Goal: Information Seeking & Learning: Learn about a topic

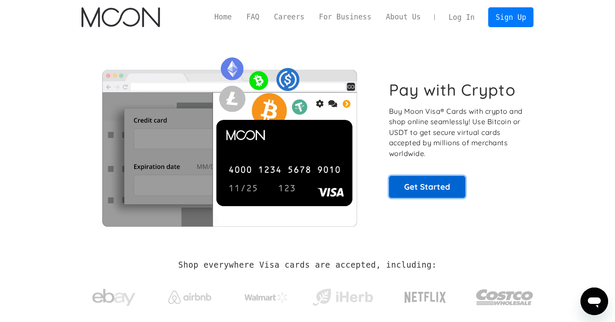
click at [429, 181] on link "Get Started" at bounding box center [427, 187] width 76 height 22
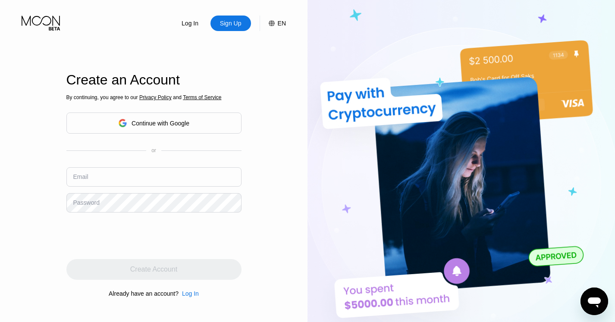
click at [157, 126] on div "Continue with Google" at bounding box center [161, 123] width 58 height 7
click at [46, 16] on icon at bounding box center [42, 23] width 40 height 15
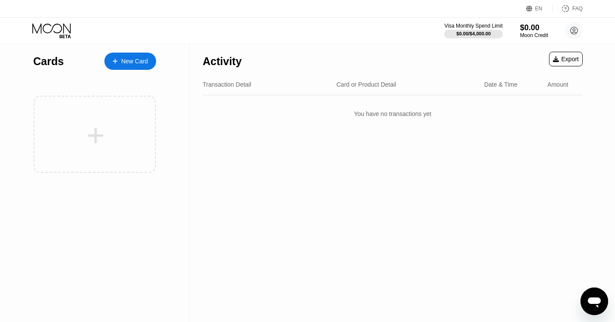
click at [137, 60] on div "New Card" at bounding box center [134, 61] width 27 height 7
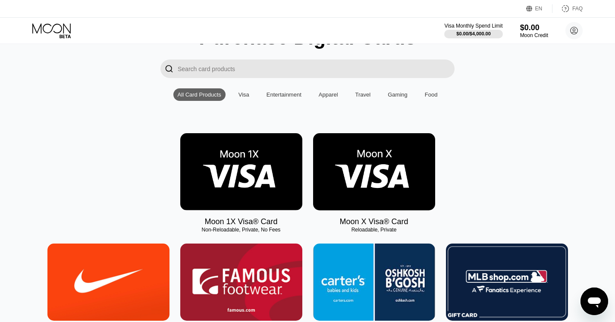
scroll to position [59, 0]
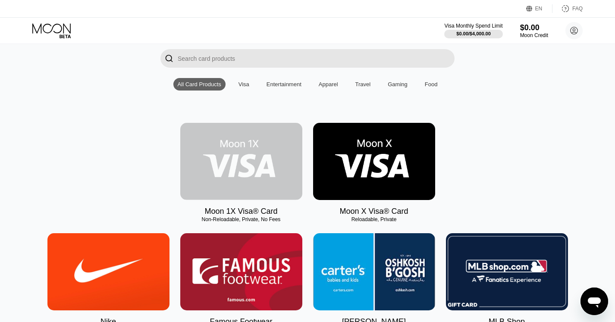
click at [260, 140] on img at bounding box center [241, 161] width 122 height 77
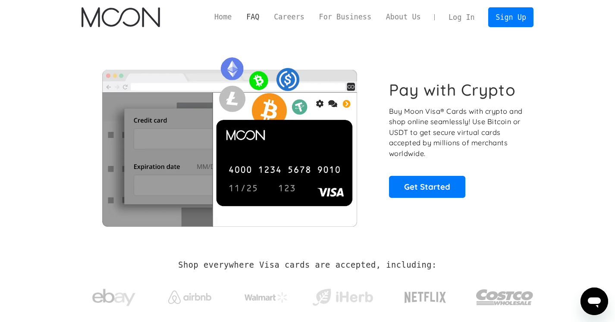
click at [257, 17] on link "FAQ" at bounding box center [253, 17] width 28 height 11
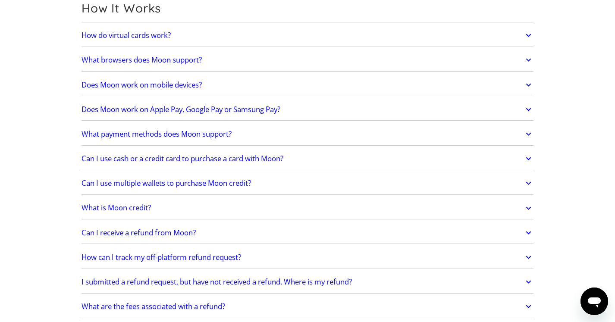
scroll to position [258, 0]
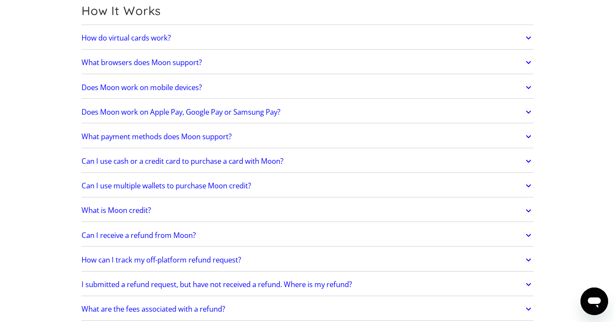
click at [244, 39] on link "How do virtual cards work?" at bounding box center [307, 38] width 452 height 18
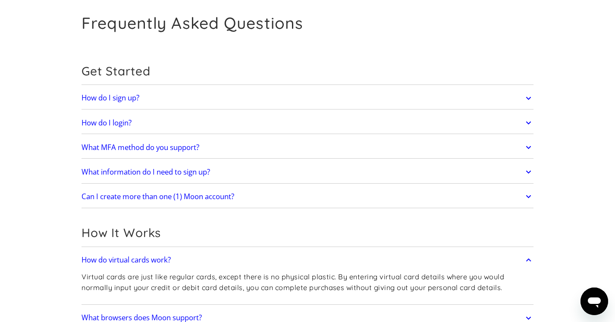
scroll to position [0, 0]
